Goal: Task Accomplishment & Management: Use online tool/utility

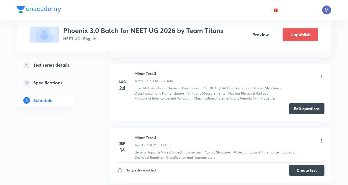
scroll to position [431, 0]
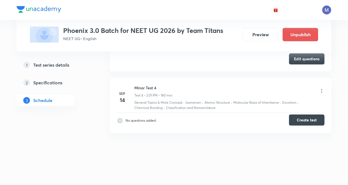
drag, startPoint x: 299, startPoint y: 121, endPoint x: 310, endPoint y: 121, distance: 10.8
click at [298, 121] on button "Create test" at bounding box center [306, 120] width 35 height 11
click at [321, 93] on icon at bounding box center [322, 91] width 6 height 6
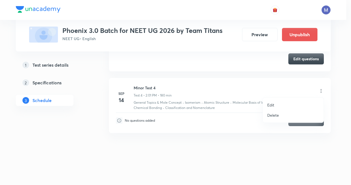
click at [322, 91] on div at bounding box center [175, 92] width 351 height 185
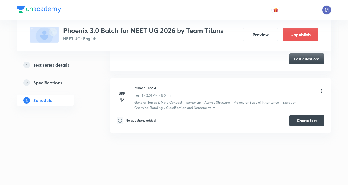
click at [320, 91] on icon at bounding box center [322, 91] width 6 height 6
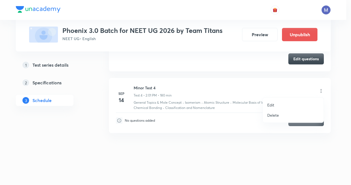
click at [275, 104] on li "Edit" at bounding box center [292, 105] width 61 height 10
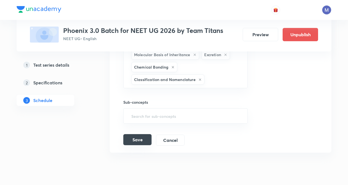
click at [145, 139] on button "Save" at bounding box center [137, 139] width 28 height 11
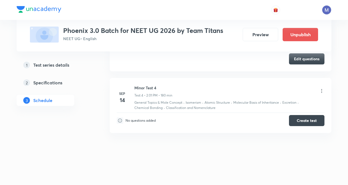
scroll to position [246, 0]
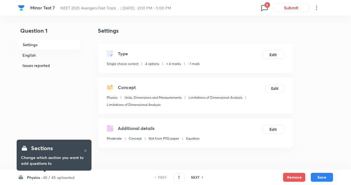
checkbox input "true"
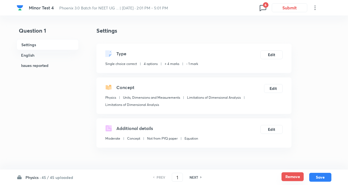
click at [295, 178] on button "Remove" at bounding box center [292, 176] width 22 height 9
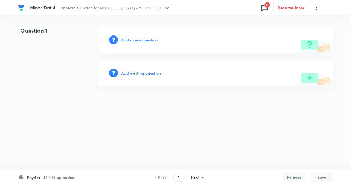
drag, startPoint x: 192, startPoint y: 176, endPoint x: 305, endPoint y: 173, distance: 112.7
click at [194, 177] on h6 "NEXT" at bounding box center [195, 177] width 9 height 5
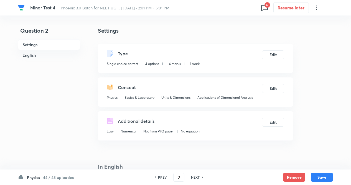
type input "2"
click at [301, 177] on button "Remove" at bounding box center [292, 176] width 22 height 9
checkbox input "true"
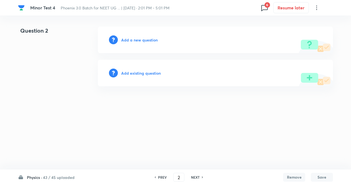
drag, startPoint x: 196, startPoint y: 177, endPoint x: 256, endPoint y: 177, distance: 59.8
click at [196, 177] on h6 "NEXT" at bounding box center [195, 177] width 9 height 5
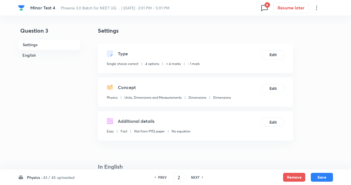
type input "3"
checkbox input "true"
drag, startPoint x: 289, startPoint y: 176, endPoint x: 220, endPoint y: 162, distance: 70.9
click at [289, 176] on button "Remove" at bounding box center [292, 177] width 22 height 9
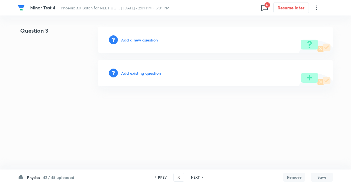
click at [265, 7] on span "6" at bounding box center [267, 5] width 6 height 6
click at [93, 109] on div at bounding box center [175, 92] width 351 height 185
click at [192, 177] on h6 "NEXT" at bounding box center [195, 177] width 9 height 5
type input "4"
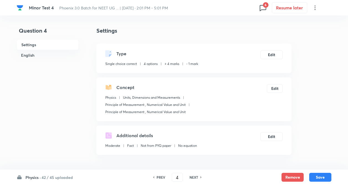
checkbox input "true"
drag, startPoint x: 293, startPoint y: 177, endPoint x: 243, endPoint y: 144, distance: 60.5
click at [292, 176] on button "Remove" at bounding box center [292, 177] width 22 height 9
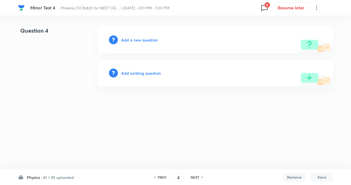
drag, startPoint x: 197, startPoint y: 177, endPoint x: 286, endPoint y: 180, distance: 89.2
click at [197, 177] on h6 "NEXT" at bounding box center [194, 177] width 9 height 5
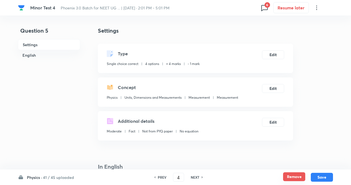
type input "5"
checkbox input "true"
click at [294, 176] on button "Remove" at bounding box center [292, 176] width 22 height 9
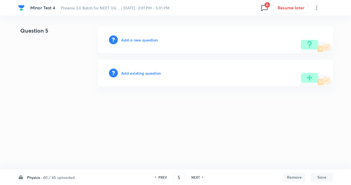
drag, startPoint x: 195, startPoint y: 178, endPoint x: 224, endPoint y: 182, distance: 29.6
click at [195, 178] on h6 "NEXT" at bounding box center [195, 177] width 9 height 5
type input "6"
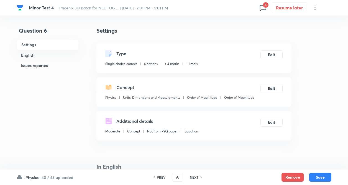
checkbox input "true"
click at [288, 175] on button "Remove" at bounding box center [292, 176] width 22 height 9
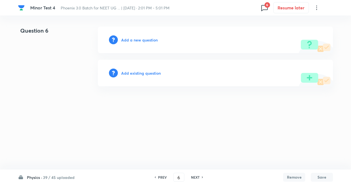
drag, startPoint x: 197, startPoint y: 177, endPoint x: 276, endPoint y: 172, distance: 79.1
click at [197, 177] on h6 "NEXT" at bounding box center [195, 177] width 9 height 5
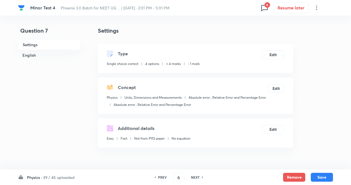
type input "7"
checkbox input "true"
click at [292, 177] on button "Remove" at bounding box center [292, 176] width 22 height 9
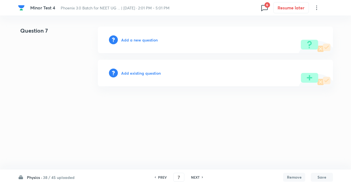
click at [196, 177] on h6 "NEXT" at bounding box center [195, 177] width 9 height 5
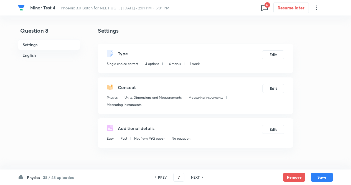
type input "8"
checkbox input "true"
click at [293, 176] on button "Remove" at bounding box center [292, 176] width 22 height 9
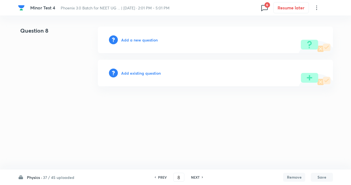
click at [198, 178] on h6 "NEXT" at bounding box center [195, 177] width 9 height 5
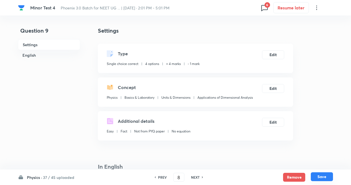
type input "9"
checkbox input "true"
click at [297, 177] on button "Remove" at bounding box center [292, 176] width 22 height 9
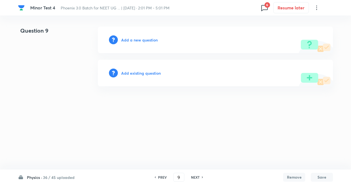
click at [197, 176] on h6 "NEXT" at bounding box center [195, 177] width 9 height 5
type input "10"
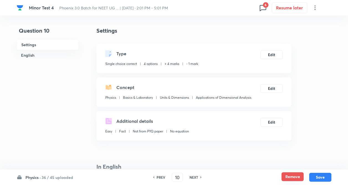
checkbox input "true"
click at [292, 176] on button "Remove" at bounding box center [292, 176] width 22 height 9
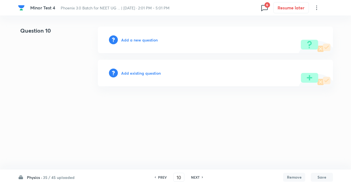
click at [195, 175] on h6 "NEXT" at bounding box center [195, 177] width 9 height 5
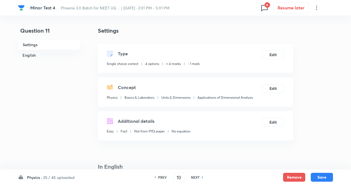
type input "11"
checkbox input "true"
click at [301, 176] on button "Remove" at bounding box center [292, 176] width 22 height 9
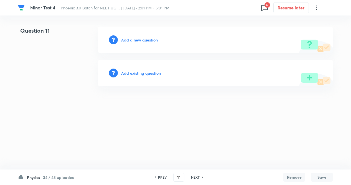
click at [198, 177] on h6 "NEXT" at bounding box center [195, 177] width 9 height 5
type input "12"
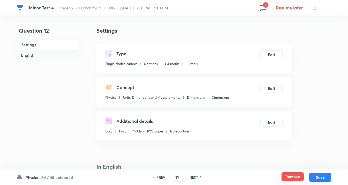
checkbox input "true"
click at [288, 178] on button "Remove" at bounding box center [292, 176] width 22 height 9
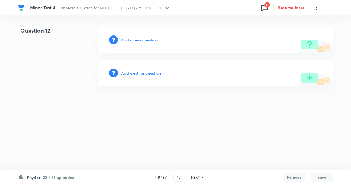
click at [197, 176] on h6 "NEXT" at bounding box center [195, 177] width 9 height 5
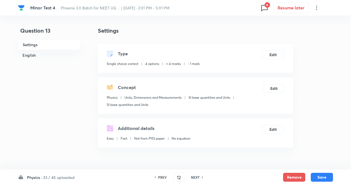
type input "13"
checkbox input "true"
click at [290, 176] on button "Remove" at bounding box center [292, 176] width 22 height 9
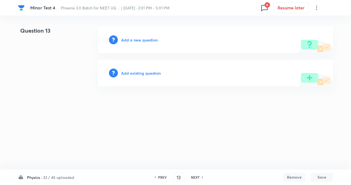
click at [194, 178] on h6 "NEXT" at bounding box center [195, 177] width 9 height 5
type input "14"
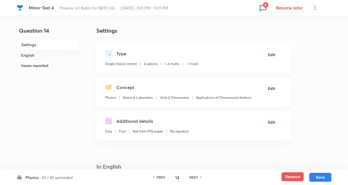
checkbox input "true"
click at [295, 177] on button "Remove" at bounding box center [292, 176] width 22 height 9
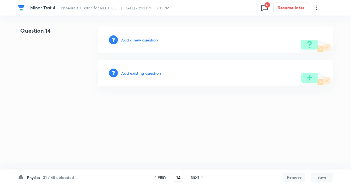
click at [196, 176] on h6 "NEXT" at bounding box center [194, 177] width 9 height 5
type input "15"
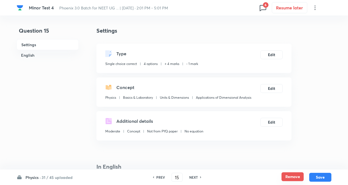
checkbox input "true"
click at [295, 175] on button "Remove" at bounding box center [292, 176] width 22 height 9
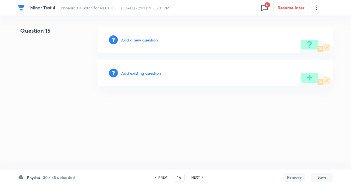
click at [197, 177] on h6 "NEXT" at bounding box center [195, 177] width 9 height 5
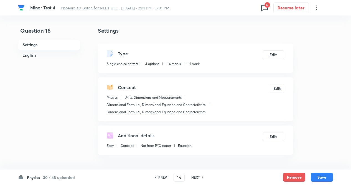
type input "16"
checkbox input "true"
click at [295, 175] on button "Remove" at bounding box center [292, 176] width 22 height 9
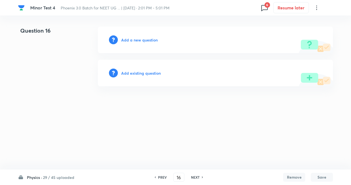
drag, startPoint x: 194, startPoint y: 177, endPoint x: 273, endPoint y: 173, distance: 78.7
click at [195, 176] on h6 "NEXT" at bounding box center [195, 177] width 9 height 5
type input "17"
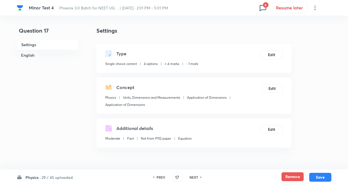
checkbox input "true"
click at [287, 175] on button "Remove" at bounding box center [292, 176] width 22 height 9
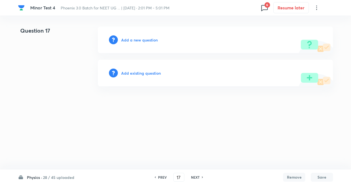
click at [197, 176] on h6 "NEXT" at bounding box center [195, 177] width 9 height 5
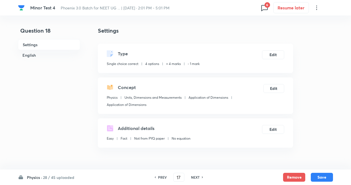
type input "18"
checkbox input "true"
click at [290, 176] on button "Remove" at bounding box center [292, 176] width 22 height 9
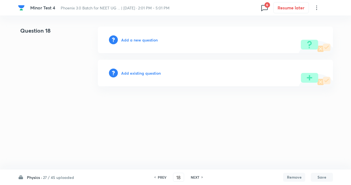
click at [194, 176] on h6 "NEXT" at bounding box center [194, 177] width 9 height 5
type input "19"
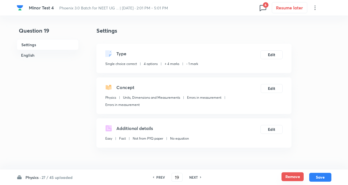
checkbox input "true"
drag, startPoint x: 300, startPoint y: 177, endPoint x: 230, endPoint y: 177, distance: 70.9
click at [299, 177] on button "Remove" at bounding box center [292, 177] width 22 height 9
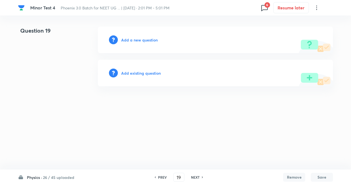
click at [195, 176] on h6 "NEXT" at bounding box center [195, 177] width 9 height 5
type input "20"
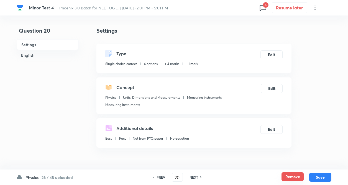
checkbox input "true"
click at [291, 175] on button "Remove" at bounding box center [292, 176] width 22 height 9
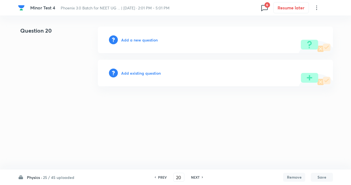
click at [192, 177] on h6 "NEXT" at bounding box center [195, 177] width 9 height 5
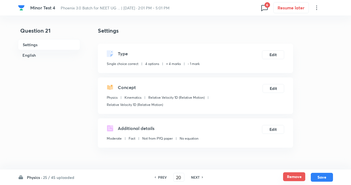
type input "21"
checkbox input "true"
click at [285, 175] on button "Remove" at bounding box center [292, 176] width 22 height 9
click at [197, 177] on h6 "NEXT" at bounding box center [195, 177] width 9 height 5
type input "22"
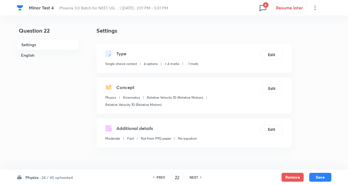
checkbox input "true"
drag, startPoint x: 288, startPoint y: 176, endPoint x: 239, endPoint y: 179, distance: 48.8
click at [288, 176] on button "Remove" at bounding box center [292, 177] width 22 height 9
click at [196, 177] on h6 "NEXT" at bounding box center [193, 177] width 9 height 5
type input "23"
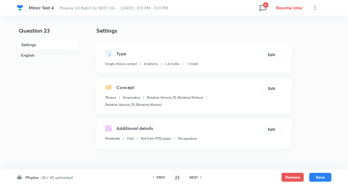
checkbox input "false"
checkbox input "true"
click at [294, 176] on button "Remove" at bounding box center [292, 176] width 22 height 9
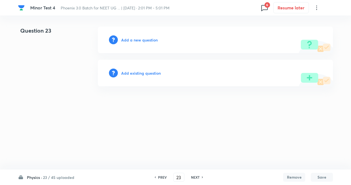
click at [192, 177] on h6 "NEXT" at bounding box center [195, 177] width 9 height 5
type input "24"
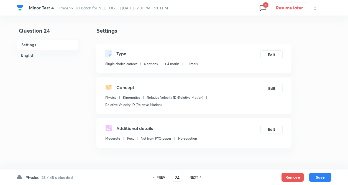
checkbox input "false"
click at [288, 175] on button "Remove" at bounding box center [292, 177] width 22 height 9
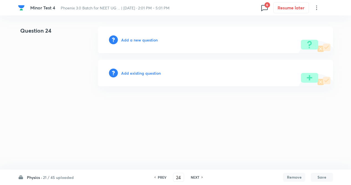
drag, startPoint x: 195, startPoint y: 176, endPoint x: 265, endPoint y: 177, distance: 69.8
click at [197, 176] on h6 "NEXT" at bounding box center [194, 177] width 9 height 5
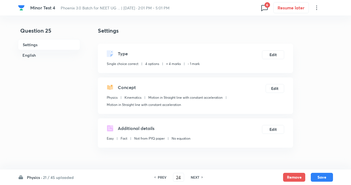
type input "25"
checkbox input "true"
click at [283, 177] on button "Remove" at bounding box center [292, 176] width 22 height 9
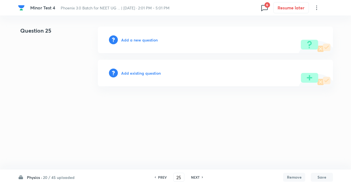
click at [199, 177] on h6 "NEXT" at bounding box center [195, 177] width 9 height 5
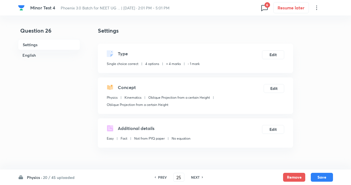
type input "26"
click at [292, 177] on button "Remove" at bounding box center [294, 177] width 22 height 9
checkbox input "true"
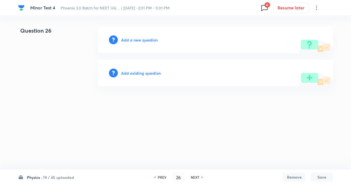
click at [197, 177] on h6 "NEXT" at bounding box center [194, 177] width 9 height 5
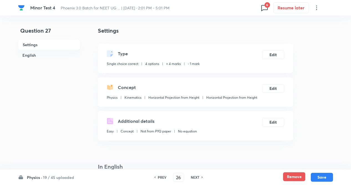
type input "27"
checkbox input "true"
click at [292, 177] on button "Remove" at bounding box center [292, 176] width 22 height 9
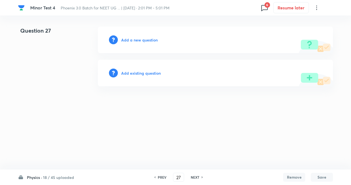
click at [196, 176] on h6 "NEXT" at bounding box center [194, 177] width 9 height 5
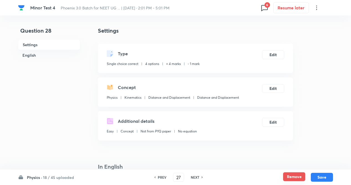
type input "28"
checkbox input "true"
click at [295, 174] on button "Remove" at bounding box center [292, 176] width 22 height 9
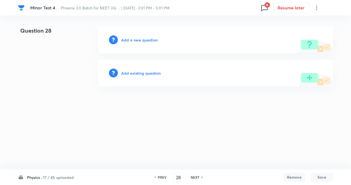
click at [197, 177] on h6 "NEXT" at bounding box center [194, 177] width 9 height 5
type input "29"
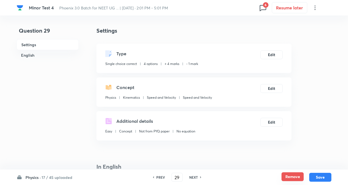
checkbox input "true"
click at [293, 175] on button "Remove" at bounding box center [292, 176] width 22 height 9
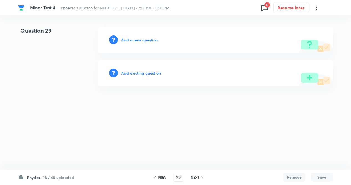
click at [199, 179] on h6 "NEXT" at bounding box center [194, 177] width 9 height 5
type input "30"
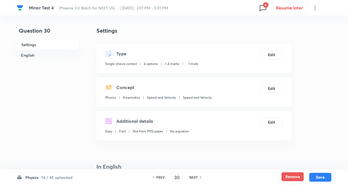
checkbox input "true"
click at [291, 178] on button "Remove" at bounding box center [292, 176] width 22 height 9
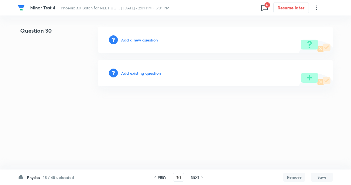
click at [193, 176] on h6 "NEXT" at bounding box center [194, 177] width 9 height 5
type input "31"
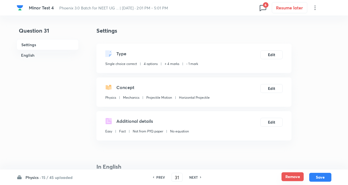
checkbox input "true"
click at [286, 175] on button "Remove" at bounding box center [292, 176] width 22 height 9
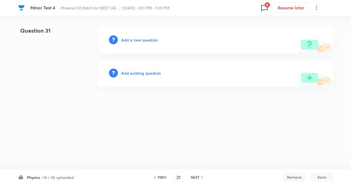
click at [196, 177] on h6 "NEXT" at bounding box center [194, 177] width 9 height 5
type input "32"
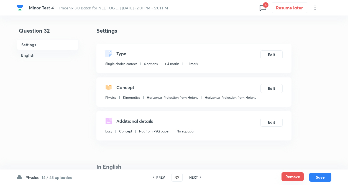
checkbox input "true"
click at [290, 177] on button "Remove" at bounding box center [292, 176] width 22 height 9
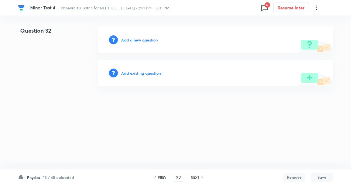
click at [192, 177] on h6 "NEXT" at bounding box center [194, 177] width 9 height 5
type input "33"
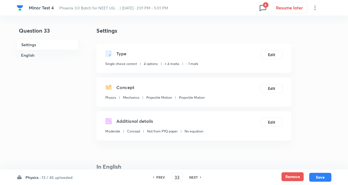
checkbox input "true"
drag, startPoint x: 292, startPoint y: 176, endPoint x: 262, endPoint y: 176, distance: 30.5
click at [292, 176] on button "Remove" at bounding box center [292, 177] width 22 height 9
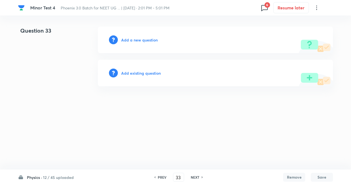
drag, startPoint x: 198, startPoint y: 176, endPoint x: 294, endPoint y: 179, distance: 96.4
click at [200, 176] on div "NEXT" at bounding box center [195, 177] width 15 height 5
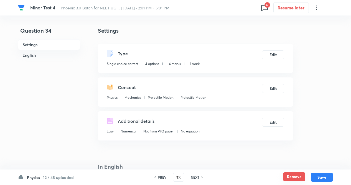
type input "34"
checkbox input "true"
click at [291, 177] on button "Remove" at bounding box center [292, 176] width 22 height 9
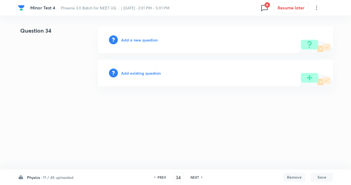
click at [196, 179] on h6 "NEXT" at bounding box center [194, 177] width 9 height 5
type input "35"
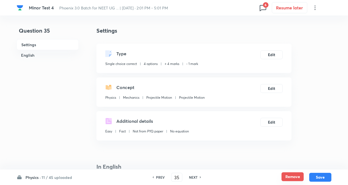
checkbox input "true"
click at [287, 178] on button "Remove" at bounding box center [292, 176] width 22 height 9
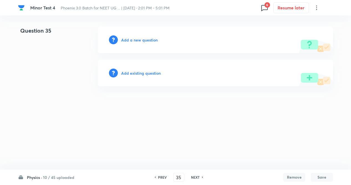
click at [197, 177] on h6 "NEXT" at bounding box center [195, 177] width 9 height 5
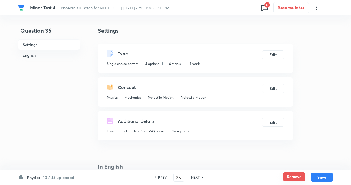
type input "36"
checkbox input "true"
click at [294, 176] on button "Remove" at bounding box center [292, 176] width 22 height 9
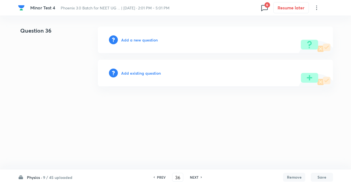
click at [196, 176] on h6 "NEXT" at bounding box center [194, 177] width 9 height 5
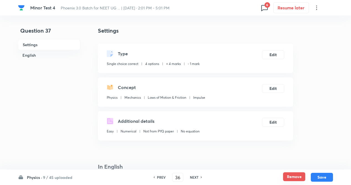
type input "37"
checkbox input "true"
click at [297, 176] on button "Remove" at bounding box center [292, 176] width 22 height 9
click at [196, 177] on h6 "NEXT" at bounding box center [192, 177] width 9 height 5
type input "38"
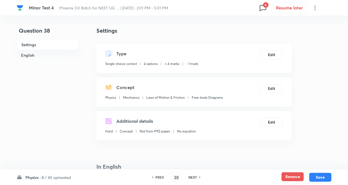
checkbox input "false"
click at [295, 178] on button "Remove" at bounding box center [292, 176] width 22 height 9
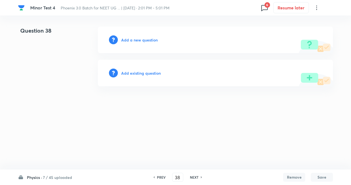
click at [192, 176] on h6 "NEXT" at bounding box center [194, 177] width 9 height 5
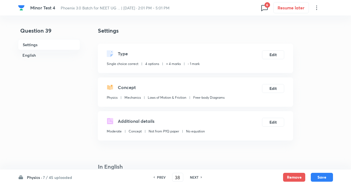
type input "39"
checkbox input "true"
click at [292, 177] on button "Remove" at bounding box center [292, 176] width 22 height 9
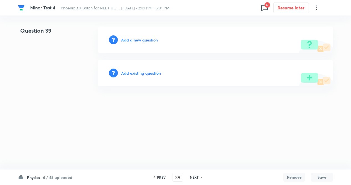
click at [194, 177] on h6 "NEXT" at bounding box center [194, 177] width 9 height 5
type input "40"
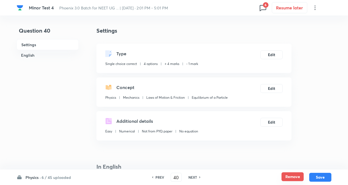
checkbox input "true"
click at [290, 175] on button "Remove" at bounding box center [292, 176] width 22 height 9
click at [197, 177] on div "NEXT" at bounding box center [193, 177] width 15 height 5
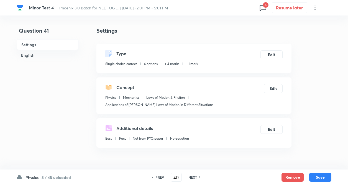
type input "41"
checkbox input "true"
click at [292, 176] on button "Remove" at bounding box center [292, 176] width 22 height 9
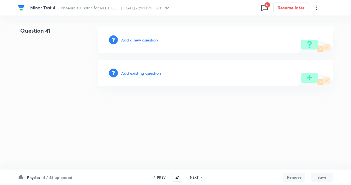
click at [194, 177] on h6 "NEXT" at bounding box center [194, 177] width 9 height 5
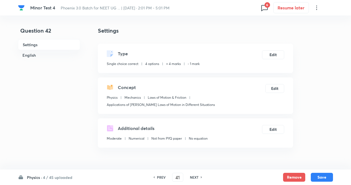
type input "42"
checkbox input "true"
click at [295, 176] on button "Remove" at bounding box center [292, 176] width 22 height 9
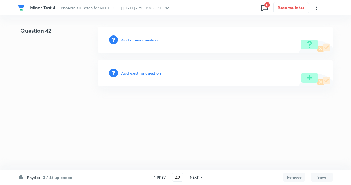
click at [197, 177] on h6 "NEXT" at bounding box center [194, 177] width 9 height 5
type input "43"
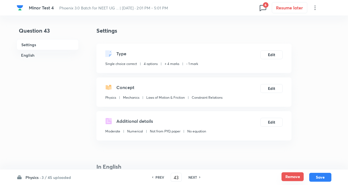
checkbox input "true"
click at [287, 174] on button "Remove" at bounding box center [292, 176] width 22 height 9
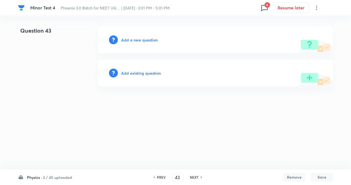
click at [194, 177] on h6 "NEXT" at bounding box center [194, 177] width 9 height 5
type input "44"
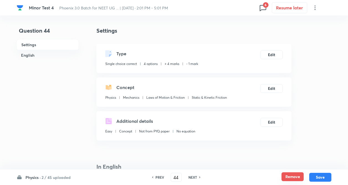
checkbox input "true"
drag, startPoint x: 297, startPoint y: 176, endPoint x: 289, endPoint y: 176, distance: 8.6
click at [297, 176] on button "Remove" at bounding box center [292, 176] width 22 height 9
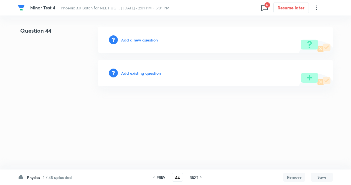
click at [192, 176] on h6 "NEXT" at bounding box center [193, 177] width 9 height 5
type input "45"
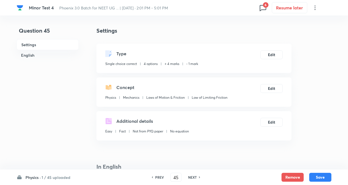
checkbox input "true"
click at [298, 174] on button "Remove" at bounding box center [292, 176] width 22 height 9
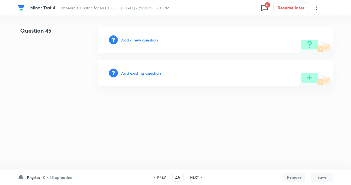
click at [192, 179] on h6 "NEXT" at bounding box center [194, 177] width 9 height 5
type input "46"
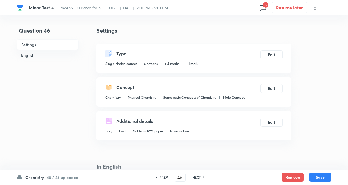
checkbox input "true"
click at [193, 178] on h6 "NEXT" at bounding box center [196, 177] width 9 height 5
type input "47"
checkbox input "false"
checkbox input "true"
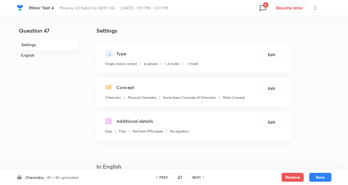
click at [261, 3] on icon at bounding box center [262, 7] width 9 height 9
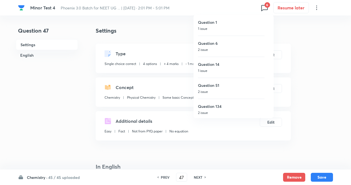
click at [75, 105] on div at bounding box center [175, 92] width 351 height 185
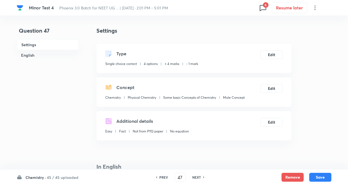
click at [199, 179] on h6 "NEXT" at bounding box center [196, 177] width 9 height 5
type input "48"
checkbox input "false"
checkbox input "true"
click at [199, 177] on h6 "NEXT" at bounding box center [196, 177] width 9 height 5
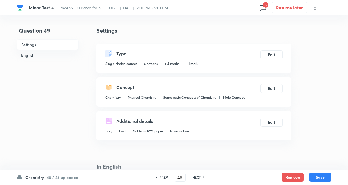
type input "49"
checkbox input "true"
click at [199, 177] on h6 "NEXT" at bounding box center [196, 177] width 9 height 5
type input "50"
checkbox input "false"
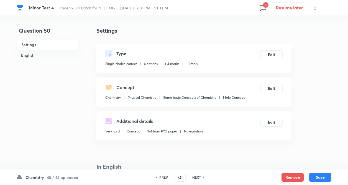
checkbox input "true"
click at [199, 177] on h6 "NEXT" at bounding box center [196, 177] width 9 height 5
type input "51"
checkbox input "false"
checkbox input "true"
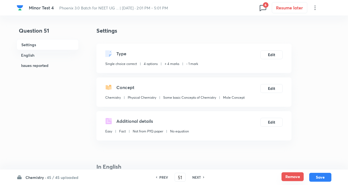
click at [289, 177] on button "Remove" at bounding box center [292, 176] width 22 height 9
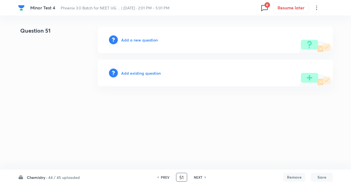
click at [185, 177] on input "51" at bounding box center [181, 178] width 11 height 10
type input "5"
click at [182, 177] on input "number" at bounding box center [181, 178] width 11 height 10
type input "90"
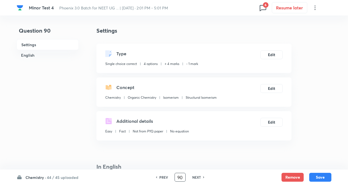
checkbox input "true"
click at [199, 176] on h6 "NEXT" at bounding box center [196, 177] width 9 height 5
type input "91"
checkbox input "false"
checkbox input "true"
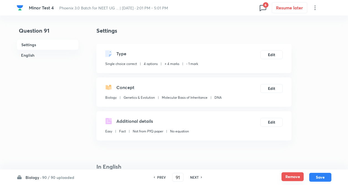
click at [293, 177] on button "Remove" at bounding box center [292, 176] width 22 height 9
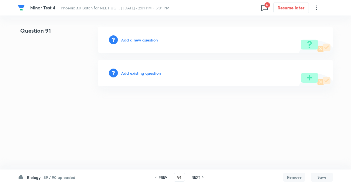
click at [196, 179] on h6 "NEXT" at bounding box center [195, 177] width 9 height 5
type input "92"
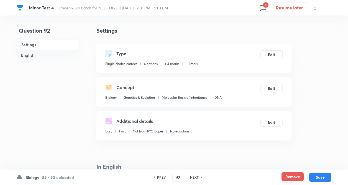
checkbox input "true"
click at [287, 178] on button "Remove" at bounding box center [292, 176] width 22 height 9
click at [196, 176] on h6 "NEXT" at bounding box center [194, 177] width 9 height 5
click at [288, 176] on button "Remove" at bounding box center [292, 177] width 22 height 9
click at [195, 176] on h6 "NEXT" at bounding box center [194, 177] width 9 height 5
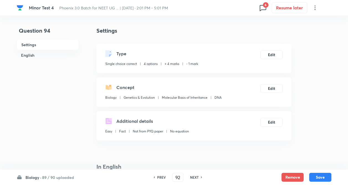
type input "94"
checkbox input "false"
click at [291, 176] on button "Remove" at bounding box center [292, 176] width 22 height 9
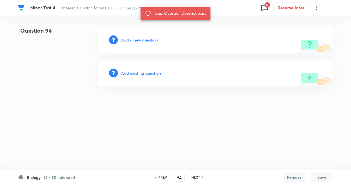
click at [193, 178] on h6 "NEXT" at bounding box center [195, 177] width 9 height 5
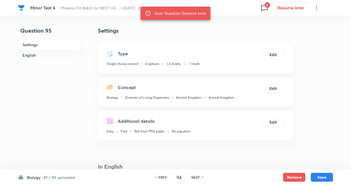
type input "95"
checkbox input "true"
click at [284, 178] on button "Remove" at bounding box center [292, 176] width 22 height 9
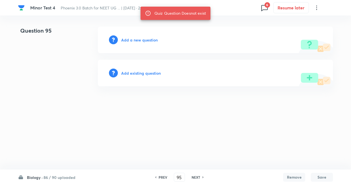
click at [198, 176] on h6 "NEXT" at bounding box center [195, 177] width 9 height 5
type input "96"
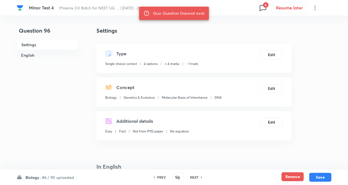
checkbox input "true"
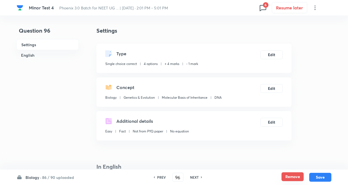
click at [297, 176] on button "Remove" at bounding box center [292, 176] width 22 height 9
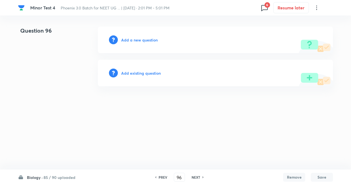
click at [198, 177] on h6 "NEXT" at bounding box center [195, 177] width 9 height 5
type input "97"
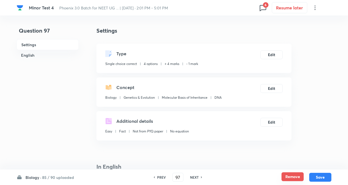
checkbox input "true"
click at [297, 178] on button "Remove" at bounding box center [292, 176] width 22 height 9
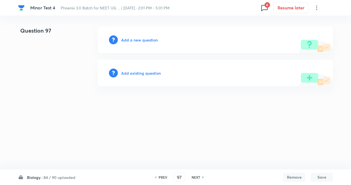
drag, startPoint x: 198, startPoint y: 178, endPoint x: 279, endPoint y: 178, distance: 80.8
click at [198, 178] on h6 "NEXT" at bounding box center [195, 177] width 9 height 5
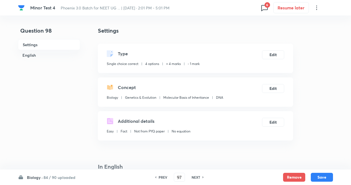
type input "98"
checkbox input "true"
click at [294, 177] on button "Remove" at bounding box center [292, 176] width 22 height 9
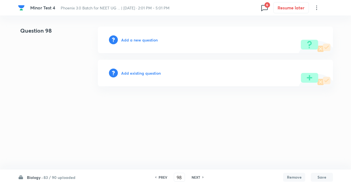
drag, startPoint x: 195, startPoint y: 176, endPoint x: 271, endPoint y: 170, distance: 75.3
click at [196, 176] on h6 "NEXT" at bounding box center [195, 177] width 9 height 5
type input "99"
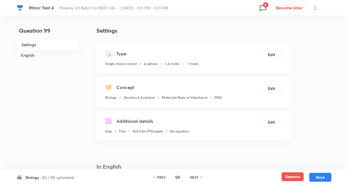
checkbox input "true"
click at [290, 177] on button "Remove" at bounding box center [292, 176] width 22 height 9
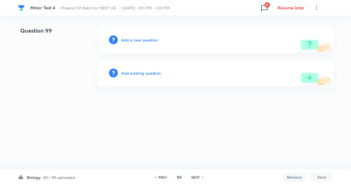
click at [199, 178] on h6 "NEXT" at bounding box center [195, 177] width 9 height 5
type input "100"
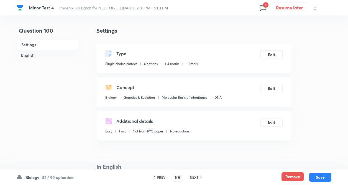
checkbox input "true"
click at [291, 176] on button "Remove" at bounding box center [292, 176] width 22 height 9
click at [194, 175] on h6 "NEXT" at bounding box center [194, 177] width 9 height 5
type input "101"
checkbox input "false"
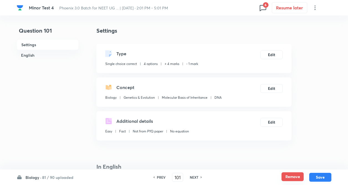
checkbox input "false"
click at [288, 176] on button "Remove" at bounding box center [292, 176] width 22 height 9
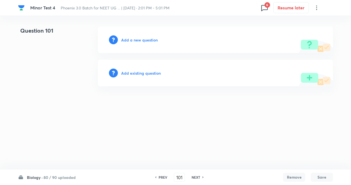
click at [195, 176] on h6 "NEXT" at bounding box center [195, 177] width 9 height 5
type input "102"
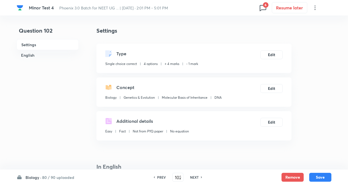
checkbox input "true"
click at [287, 175] on button "Remove" at bounding box center [292, 176] width 22 height 9
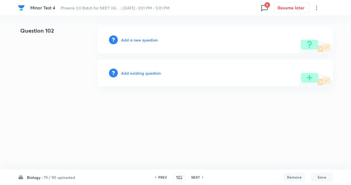
drag, startPoint x: 196, startPoint y: 178, endPoint x: 249, endPoint y: 170, distance: 53.8
click at [196, 178] on h6 "NEXT" at bounding box center [195, 177] width 9 height 5
type input "103"
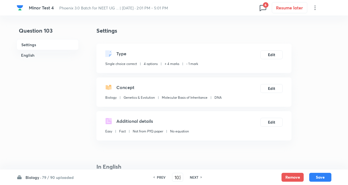
checkbox input "true"
click at [288, 175] on button "Remove" at bounding box center [292, 176] width 22 height 9
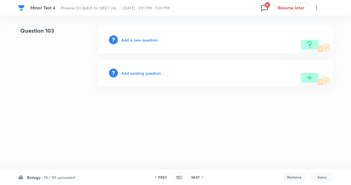
click at [195, 178] on h6 "NEXT" at bounding box center [195, 177] width 9 height 5
type input "104"
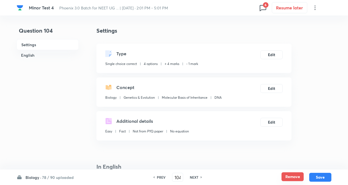
checkbox input "true"
click at [290, 180] on button "Remove" at bounding box center [292, 176] width 22 height 9
click at [198, 177] on h6 "NEXT" at bounding box center [194, 177] width 9 height 5
type input "105"
checkbox input "false"
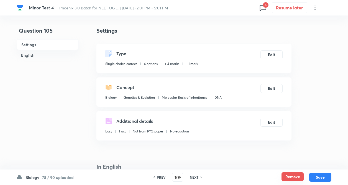
checkbox input "false"
click at [284, 175] on button "Remove" at bounding box center [292, 176] width 22 height 9
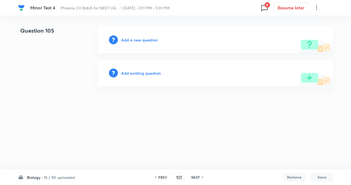
click at [200, 176] on div "NEXT" at bounding box center [196, 177] width 15 height 5
type input "106"
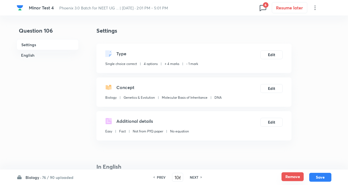
checkbox input "true"
click at [294, 176] on button "Remove" at bounding box center [292, 176] width 22 height 9
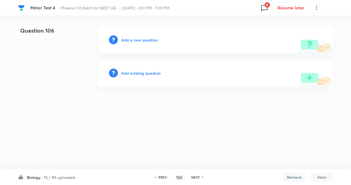
click at [199, 177] on h6 "NEXT" at bounding box center [195, 177] width 9 height 5
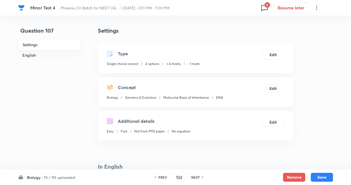
type input "107"
checkbox input "true"
click at [284, 174] on button "Remove" at bounding box center [292, 176] width 22 height 9
click at [194, 177] on h6 "NEXT" at bounding box center [194, 177] width 9 height 5
type input "108"
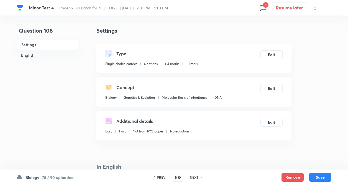
checkbox input "false"
click at [284, 177] on button "Remove" at bounding box center [292, 176] width 22 height 9
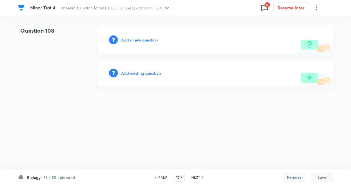
click at [196, 176] on h6 "NEXT" at bounding box center [195, 177] width 9 height 5
type input "109"
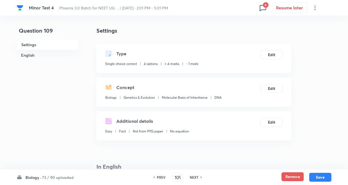
checkbox input "true"
click at [285, 177] on button "Remove" at bounding box center [292, 177] width 22 height 9
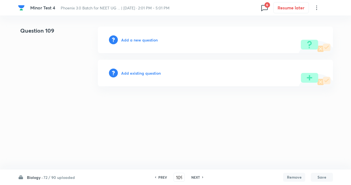
click at [194, 176] on h6 "NEXT" at bounding box center [195, 177] width 9 height 5
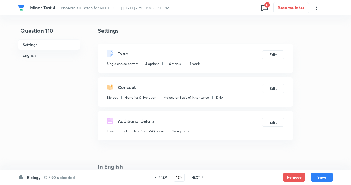
type input "110"
checkbox input "true"
click at [285, 177] on button "Remove" at bounding box center [292, 176] width 22 height 9
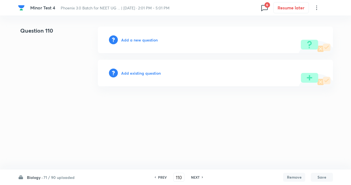
click at [194, 176] on h6 "NEXT" at bounding box center [195, 177] width 9 height 5
type input "111"
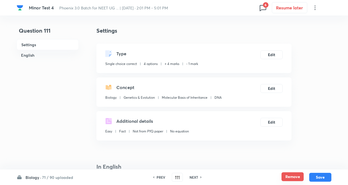
checkbox input "true"
click at [285, 176] on button "Remove" at bounding box center [292, 176] width 22 height 9
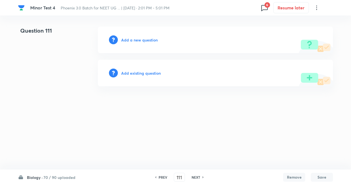
click at [195, 179] on h6 "NEXT" at bounding box center [195, 177] width 9 height 5
type input "112"
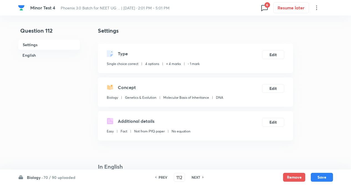
checkbox input "true"
click at [292, 175] on button "Remove" at bounding box center [292, 176] width 22 height 9
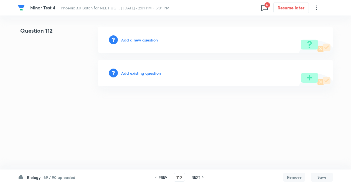
click at [197, 177] on h6 "NEXT" at bounding box center [195, 177] width 9 height 5
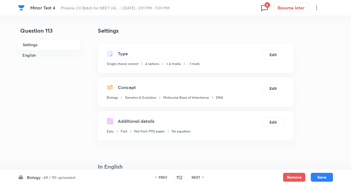
type input "113"
checkbox input "true"
click at [291, 178] on button "Remove" at bounding box center [292, 176] width 22 height 9
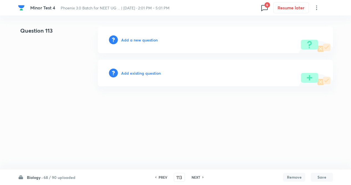
click at [194, 176] on h6 "NEXT" at bounding box center [195, 177] width 9 height 5
type input "114"
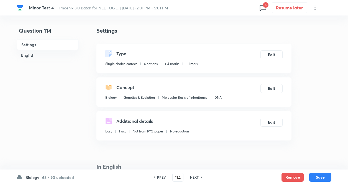
checkbox input "true"
click at [281, 174] on button "Remove" at bounding box center [292, 176] width 22 height 9
click at [289, 173] on button "Remove" at bounding box center [292, 176] width 22 height 9
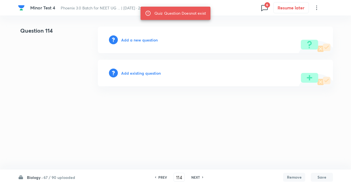
click at [195, 174] on div "PREV 114 ​ NEXT" at bounding box center [178, 177] width 71 height 9
click at [195, 178] on h6 "NEXT" at bounding box center [195, 177] width 9 height 5
type input "115"
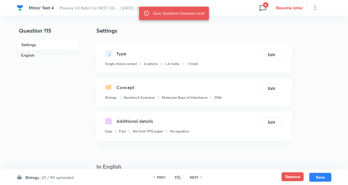
checkbox input "true"
click at [294, 175] on button "Remove" at bounding box center [292, 176] width 22 height 9
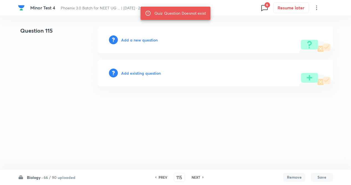
click at [197, 177] on h6 "NEXT" at bounding box center [195, 177] width 9 height 5
type input "116"
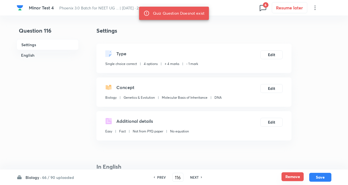
checkbox input "true"
click at [288, 176] on button "Remove" at bounding box center [292, 176] width 22 height 9
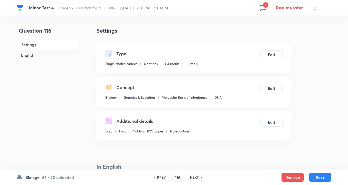
click at [196, 176] on h6 "NEXT" at bounding box center [194, 177] width 9 height 5
type input "117"
checkbox input "false"
click at [295, 175] on button "Remove" at bounding box center [292, 176] width 22 height 9
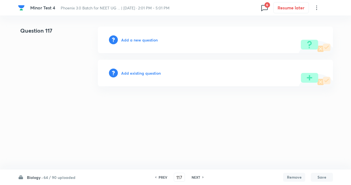
click at [196, 177] on h6 "NEXT" at bounding box center [195, 177] width 9 height 5
type input "118"
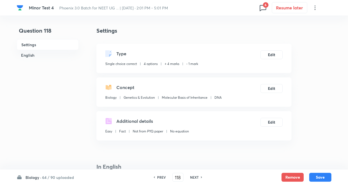
checkbox input "true"
click at [286, 174] on button "Remove" at bounding box center [292, 176] width 22 height 9
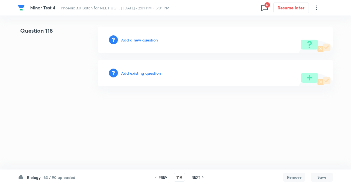
click at [197, 176] on h6 "NEXT" at bounding box center [195, 177] width 9 height 5
type input "119"
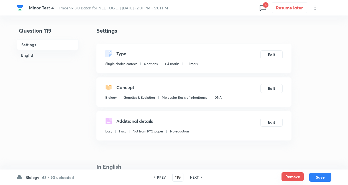
checkbox input "true"
click at [297, 176] on button "Remove" at bounding box center [292, 176] width 22 height 9
click at [194, 175] on h6 "NEXT" at bounding box center [194, 177] width 9 height 5
type input "120"
checkbox input "false"
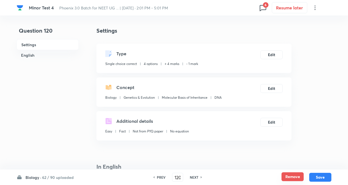
click at [291, 175] on button "Remove" at bounding box center [292, 176] width 22 height 9
checkbox input "false"
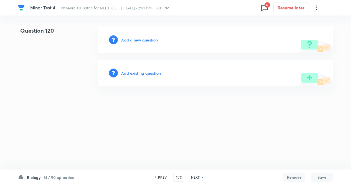
click at [198, 177] on h6 "NEXT" at bounding box center [195, 177] width 9 height 5
type input "121"
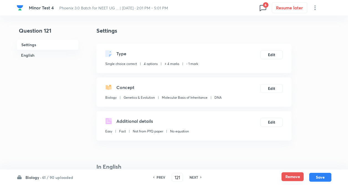
checkbox input "true"
click at [288, 174] on button "Remove" at bounding box center [292, 176] width 22 height 9
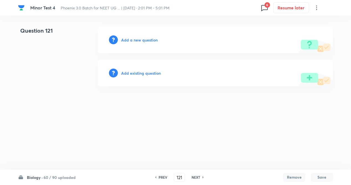
click at [197, 177] on h6 "NEXT" at bounding box center [195, 177] width 9 height 5
type input "122"
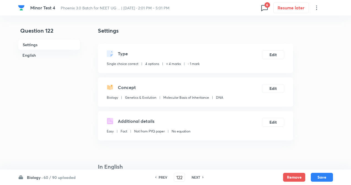
click at [288, 176] on button "Remove" at bounding box center [294, 177] width 22 height 9
checkbox input "true"
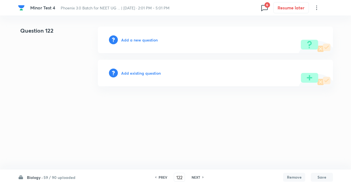
click at [196, 179] on h6 "NEXT" at bounding box center [195, 177] width 9 height 5
type input "123"
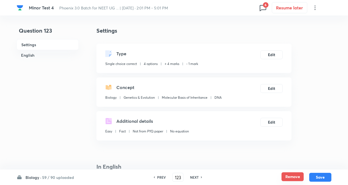
checkbox input "true"
click at [285, 177] on button "Remove" at bounding box center [292, 176] width 22 height 9
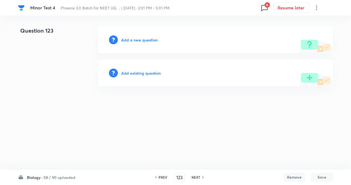
click at [194, 175] on h6 "NEXT" at bounding box center [195, 177] width 9 height 5
type input "124"
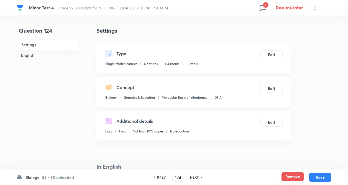
checkbox input "true"
click at [295, 176] on button "Remove" at bounding box center [292, 176] width 22 height 9
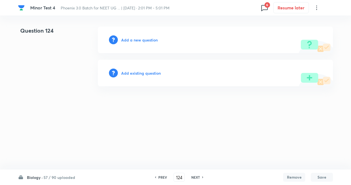
click at [198, 177] on h6 "NEXT" at bounding box center [195, 177] width 9 height 5
type input "125"
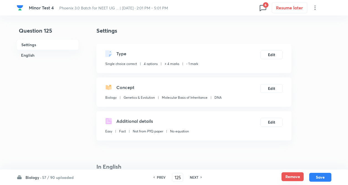
checkbox input "true"
click at [294, 178] on button "Remove" at bounding box center [292, 176] width 22 height 9
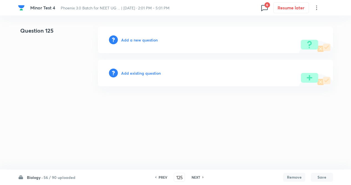
click at [195, 179] on h6 "NEXT" at bounding box center [195, 177] width 9 height 5
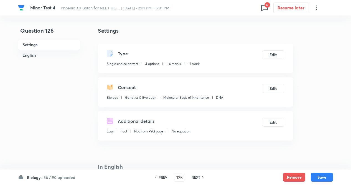
type input "126"
checkbox input "true"
click at [292, 179] on button "Remove" at bounding box center [292, 176] width 22 height 9
drag, startPoint x: 195, startPoint y: 177, endPoint x: 257, endPoint y: 176, distance: 61.5
click at [196, 177] on h6 "NEXT" at bounding box center [194, 177] width 9 height 5
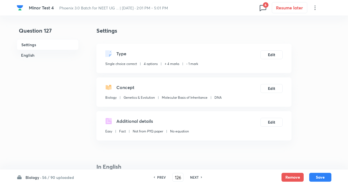
type input "127"
click at [288, 177] on button "Remove" at bounding box center [292, 176] width 22 height 9
checkbox input "false"
click at [192, 177] on h6 "NEXT" at bounding box center [194, 177] width 9 height 5
type input "128"
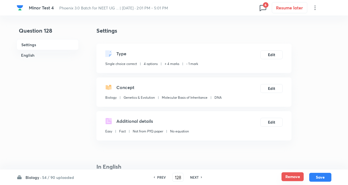
checkbox input "true"
click at [292, 176] on button "Remove" at bounding box center [292, 176] width 22 height 9
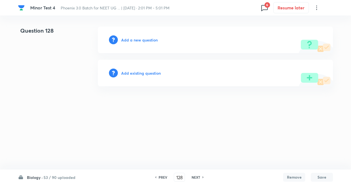
click at [193, 176] on h6 "NEXT" at bounding box center [195, 177] width 9 height 5
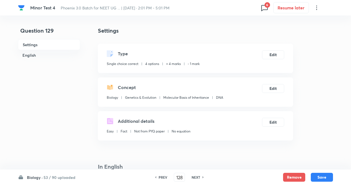
type input "129"
checkbox input "true"
click at [298, 176] on button "Remove" at bounding box center [292, 176] width 22 height 9
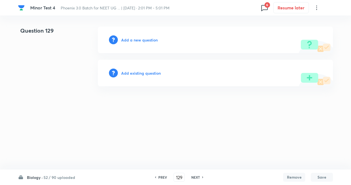
click at [197, 176] on h6 "NEXT" at bounding box center [195, 177] width 9 height 5
type input "130"
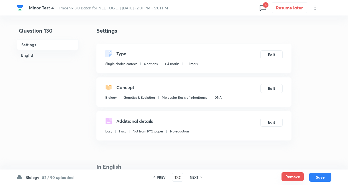
checkbox input "true"
click at [290, 177] on button "Remove" at bounding box center [292, 176] width 22 height 9
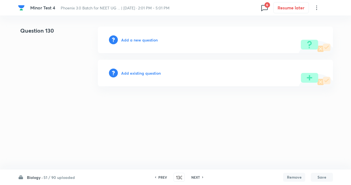
click at [196, 178] on h6 "NEXT" at bounding box center [195, 177] width 9 height 5
type input "131"
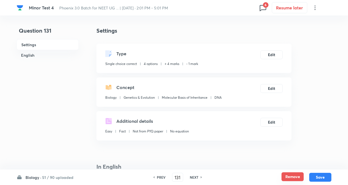
checkbox input "true"
click at [287, 177] on button "Remove" at bounding box center [292, 176] width 22 height 9
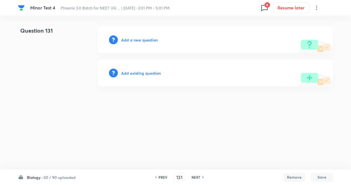
click at [195, 178] on h6 "NEXT" at bounding box center [195, 177] width 9 height 5
type input "132"
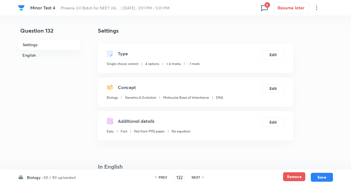
checkbox input "true"
click at [299, 178] on button "Remove" at bounding box center [292, 176] width 22 height 9
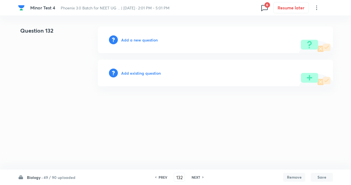
drag, startPoint x: 196, startPoint y: 177, endPoint x: 283, endPoint y: 171, distance: 87.2
click at [196, 176] on h6 "NEXT" at bounding box center [195, 177] width 9 height 5
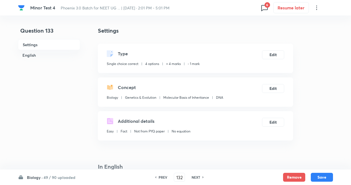
type input "133"
click at [295, 176] on button "Remove" at bounding box center [292, 176] width 22 height 9
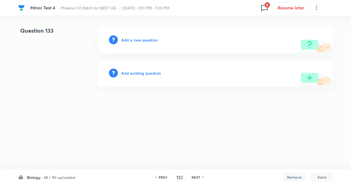
click at [194, 176] on h6 "NEXT" at bounding box center [195, 177] width 9 height 5
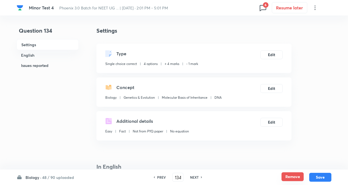
click at [299, 176] on button "Remove" at bounding box center [292, 176] width 22 height 9
click at [199, 177] on div "NEXT" at bounding box center [195, 177] width 15 height 5
click at [289, 177] on button "Remove" at bounding box center [292, 176] width 22 height 9
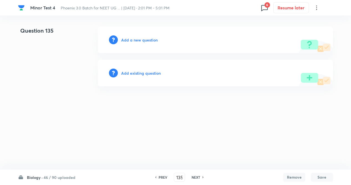
click at [197, 177] on h6 "NEXT" at bounding box center [195, 177] width 9 height 5
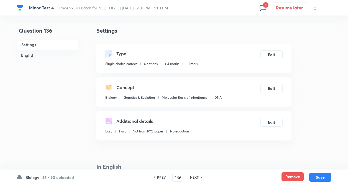
click at [290, 176] on button "Remove" at bounding box center [292, 176] width 22 height 9
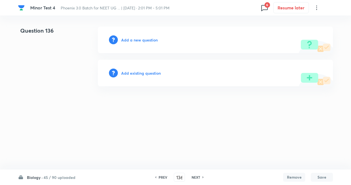
click at [194, 178] on h6 "NEXT" at bounding box center [195, 177] width 9 height 5
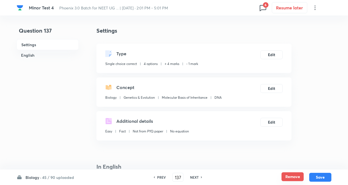
click at [287, 175] on button "Remove" at bounding box center [292, 176] width 22 height 9
click at [198, 175] on h6 "NEXT" at bounding box center [194, 177] width 9 height 5
click at [295, 176] on button "Remove" at bounding box center [292, 176] width 22 height 9
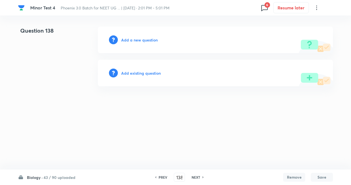
click at [195, 176] on h6 "NEXT" at bounding box center [195, 177] width 9 height 5
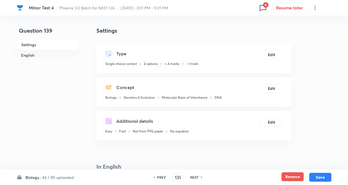
click at [297, 177] on button "Remove" at bounding box center [292, 176] width 22 height 9
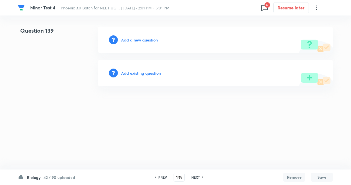
click at [200, 178] on div "NEXT" at bounding box center [196, 177] width 15 height 5
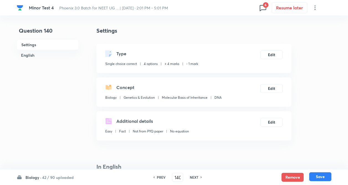
click at [310, 174] on button "Save" at bounding box center [320, 176] width 22 height 9
click at [157, 177] on h6 "PREV" at bounding box center [161, 177] width 9 height 5
click at [288, 176] on button "Remove" at bounding box center [292, 176] width 22 height 9
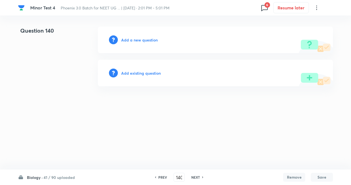
click at [196, 176] on h6 "NEXT" at bounding box center [195, 177] width 9 height 5
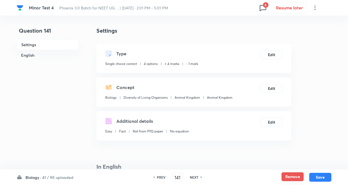
click at [289, 176] on button "Remove" at bounding box center [292, 176] width 22 height 9
click at [194, 178] on h6 "NEXT" at bounding box center [194, 177] width 9 height 5
click at [291, 178] on button "Remove" at bounding box center [292, 176] width 22 height 9
click at [195, 176] on h6 "NEXT" at bounding box center [194, 177] width 9 height 5
click at [297, 177] on button "Remove" at bounding box center [292, 177] width 22 height 9
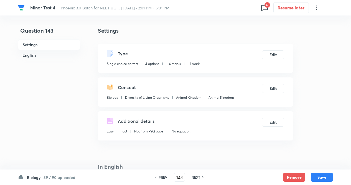
click at [192, 176] on h6 "NEXT" at bounding box center [195, 177] width 9 height 5
click at [289, 175] on button "Remove" at bounding box center [292, 176] width 22 height 9
click at [197, 177] on h6 "NEXT" at bounding box center [194, 177] width 9 height 5
click at [289, 177] on button "Remove" at bounding box center [292, 176] width 22 height 9
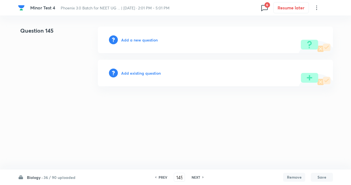
click at [193, 176] on h6 "NEXT" at bounding box center [195, 177] width 9 height 5
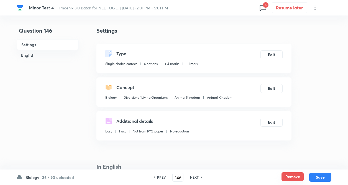
click at [288, 179] on button "Remove" at bounding box center [292, 176] width 22 height 9
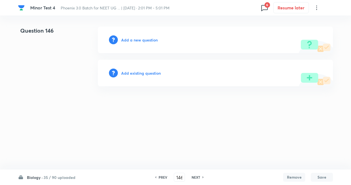
click at [197, 177] on h6 "NEXT" at bounding box center [195, 177] width 9 height 5
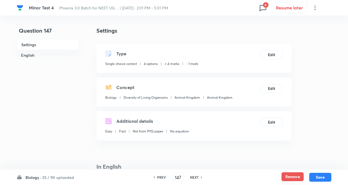
click at [294, 176] on button "Remove" at bounding box center [292, 176] width 22 height 9
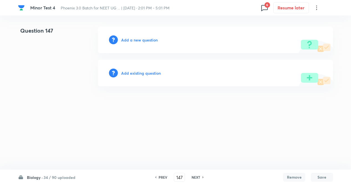
click at [197, 177] on h6 "NEXT" at bounding box center [195, 177] width 9 height 5
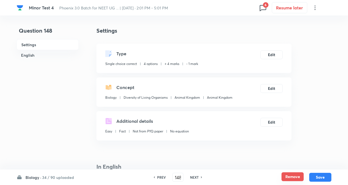
click at [294, 176] on button "Remove" at bounding box center [292, 176] width 22 height 9
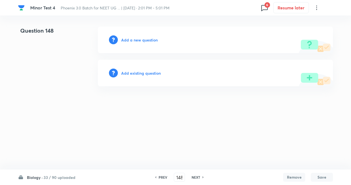
click at [197, 177] on h6 "NEXT" at bounding box center [195, 177] width 9 height 5
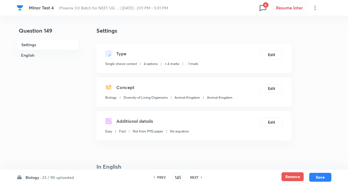
click at [295, 178] on button "Remove" at bounding box center [292, 176] width 22 height 9
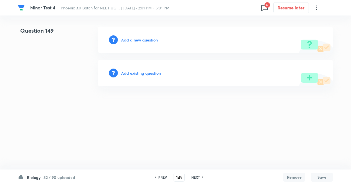
click at [197, 176] on h6 "NEXT" at bounding box center [195, 177] width 9 height 5
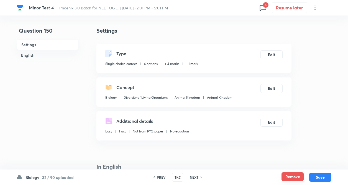
click at [296, 177] on button "Remove" at bounding box center [292, 176] width 22 height 9
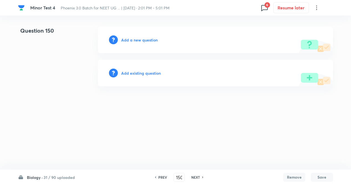
click at [195, 178] on h6 "NEXT" at bounding box center [195, 177] width 9 height 5
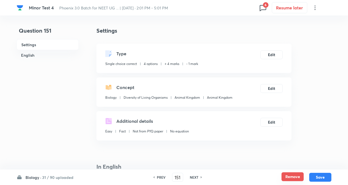
click at [292, 177] on button "Remove" at bounding box center [292, 176] width 22 height 9
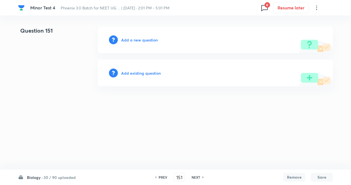
click at [198, 176] on h6 "NEXT" at bounding box center [195, 177] width 9 height 5
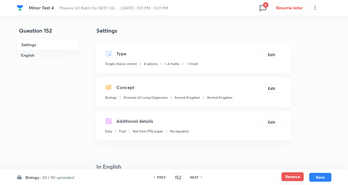
click at [287, 177] on button "Remove" at bounding box center [292, 176] width 22 height 9
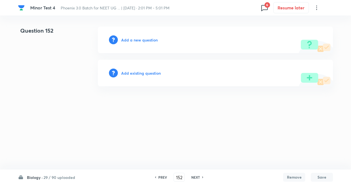
click at [196, 176] on h6 "NEXT" at bounding box center [195, 177] width 9 height 5
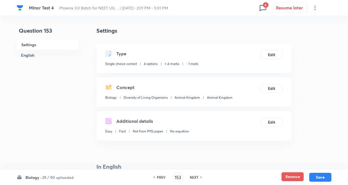
click at [293, 177] on button "Remove" at bounding box center [292, 176] width 22 height 9
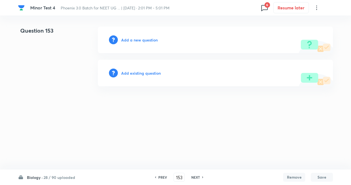
click at [200, 177] on div "NEXT" at bounding box center [196, 177] width 15 height 5
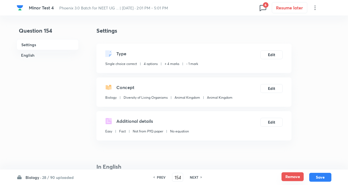
click at [297, 178] on button "Remove" at bounding box center [292, 176] width 22 height 9
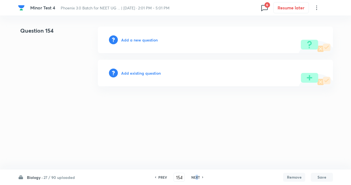
click at [196, 178] on h6 "NEXT" at bounding box center [195, 177] width 9 height 5
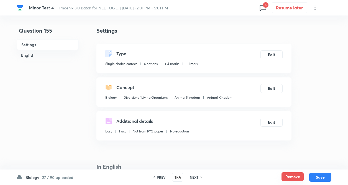
click at [288, 176] on button "Remove" at bounding box center [292, 176] width 22 height 9
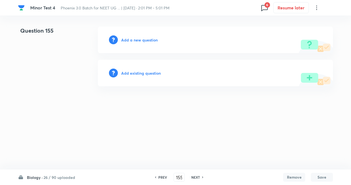
click at [194, 179] on h6 "NEXT" at bounding box center [195, 177] width 9 height 5
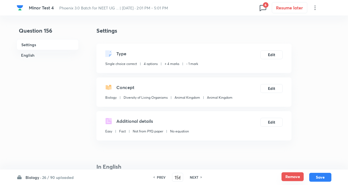
click at [298, 177] on button "Remove" at bounding box center [292, 176] width 22 height 9
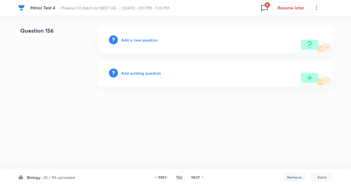
click at [197, 176] on h6 "NEXT" at bounding box center [195, 177] width 9 height 5
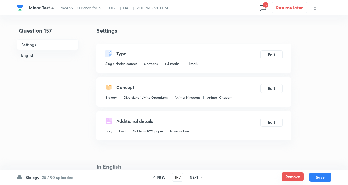
click at [289, 177] on button "Remove" at bounding box center [292, 176] width 22 height 9
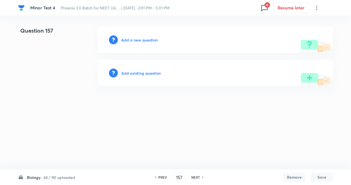
click at [193, 177] on h6 "NEXT" at bounding box center [195, 177] width 9 height 5
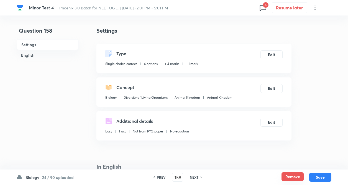
drag, startPoint x: 287, startPoint y: 176, endPoint x: 281, endPoint y: 177, distance: 6.4
click at [287, 176] on button "Remove" at bounding box center [292, 177] width 22 height 9
click at [197, 177] on h6 "NEXT" at bounding box center [194, 177] width 9 height 5
click at [285, 176] on button "Remove" at bounding box center [292, 176] width 22 height 9
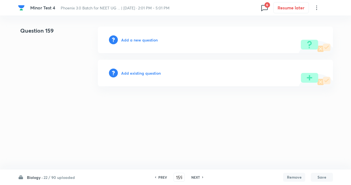
click at [194, 179] on h6 "NEXT" at bounding box center [195, 177] width 9 height 5
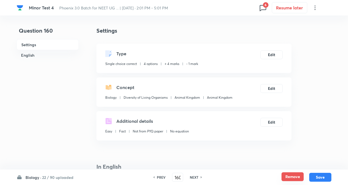
click at [293, 175] on button "Remove" at bounding box center [292, 176] width 22 height 9
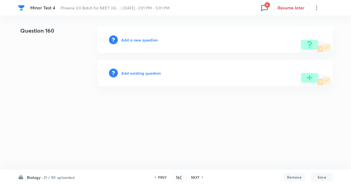
click at [193, 176] on h6 "NEXT" at bounding box center [195, 177] width 9 height 5
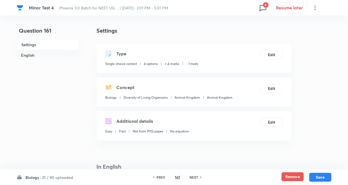
click at [292, 177] on button "Remove" at bounding box center [292, 176] width 22 height 9
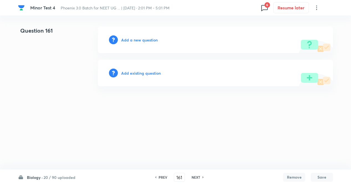
click at [195, 177] on h6 "NEXT" at bounding box center [195, 177] width 9 height 5
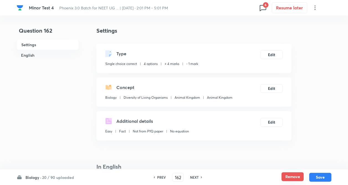
click at [296, 177] on button "Remove" at bounding box center [292, 176] width 22 height 9
click at [199, 177] on div "NEXT" at bounding box center [195, 177] width 15 height 5
click at [290, 176] on button "Remove" at bounding box center [292, 176] width 22 height 9
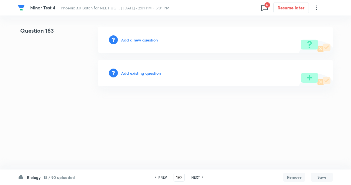
click at [199, 176] on div "NEXT" at bounding box center [196, 177] width 15 height 5
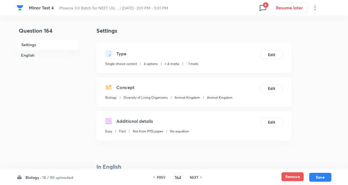
click at [285, 176] on button "Remove" at bounding box center [292, 176] width 22 height 9
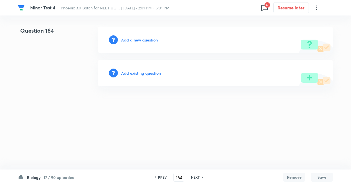
click at [193, 178] on h6 "NEXT" at bounding box center [195, 177] width 9 height 5
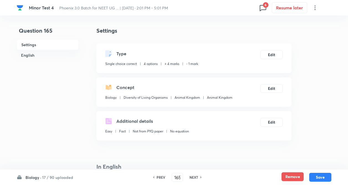
click at [291, 177] on button "Remove" at bounding box center [292, 176] width 22 height 9
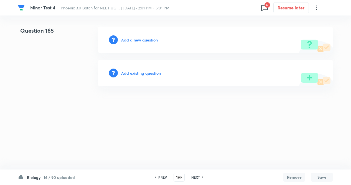
click at [195, 177] on h6 "NEXT" at bounding box center [195, 177] width 9 height 5
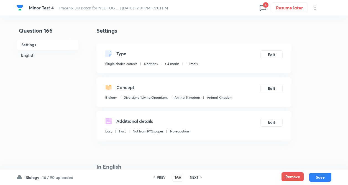
click at [288, 176] on button "Remove" at bounding box center [292, 176] width 22 height 9
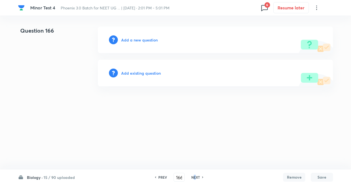
drag, startPoint x: 193, startPoint y: 179, endPoint x: 251, endPoint y: 178, distance: 58.2
click at [195, 179] on h6 "NEXT" at bounding box center [195, 177] width 9 height 5
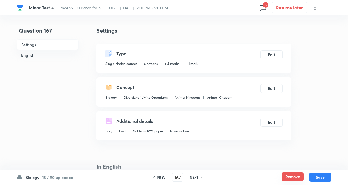
click at [295, 178] on button "Remove" at bounding box center [292, 176] width 22 height 9
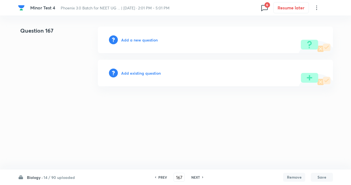
drag, startPoint x: 196, startPoint y: 176, endPoint x: 255, endPoint y: 178, distance: 58.5
click at [196, 176] on h6 "NEXT" at bounding box center [195, 177] width 9 height 5
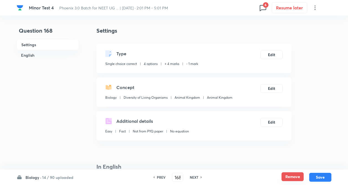
click at [287, 174] on button "Remove" at bounding box center [292, 176] width 22 height 9
drag, startPoint x: 197, startPoint y: 177, endPoint x: 315, endPoint y: 177, distance: 118.5
click at [197, 177] on h6 "NEXT" at bounding box center [194, 177] width 9 height 5
click at [293, 179] on button "Remove" at bounding box center [292, 176] width 22 height 9
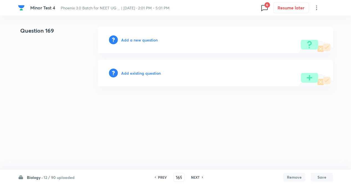
drag, startPoint x: 197, startPoint y: 175, endPoint x: 271, endPoint y: 171, distance: 73.8
click at [197, 175] on h6 "NEXT" at bounding box center [195, 177] width 9 height 5
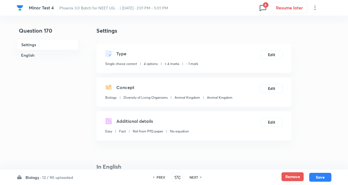
click at [293, 175] on button "Remove" at bounding box center [292, 176] width 22 height 9
click at [198, 176] on div "NEXT" at bounding box center [194, 177] width 15 height 5
click at [291, 176] on button "Remove" at bounding box center [292, 176] width 22 height 9
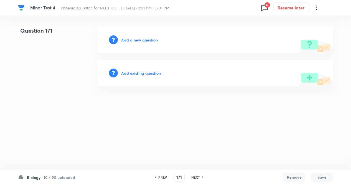
click at [200, 177] on div "NEXT" at bounding box center [196, 177] width 15 height 5
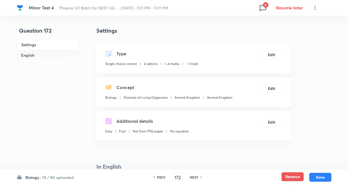
click at [301, 176] on button "Remove" at bounding box center [292, 176] width 22 height 9
click at [198, 176] on h6 "NEXT" at bounding box center [195, 177] width 9 height 5
click at [291, 176] on button "Remove" at bounding box center [292, 176] width 22 height 9
click at [195, 176] on h6 "NEXT" at bounding box center [193, 177] width 9 height 5
click at [299, 176] on button "Remove" at bounding box center [292, 176] width 22 height 9
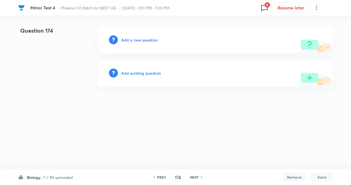
click at [195, 176] on h6 "NEXT" at bounding box center [194, 177] width 9 height 5
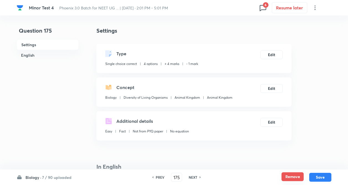
click at [287, 176] on button "Remove" at bounding box center [292, 176] width 22 height 9
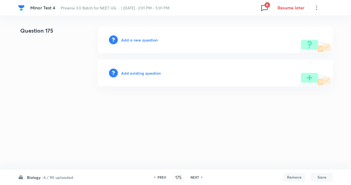
click at [195, 176] on h6 "NEXT" at bounding box center [194, 177] width 9 height 5
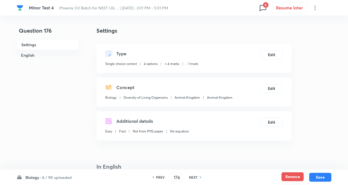
click at [292, 178] on button "Remove" at bounding box center [292, 176] width 22 height 9
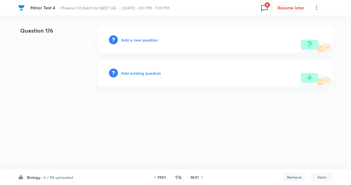
click at [196, 177] on h6 "NEXT" at bounding box center [194, 177] width 9 height 5
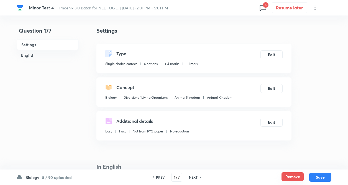
click at [288, 178] on button "Remove" at bounding box center [292, 176] width 22 height 9
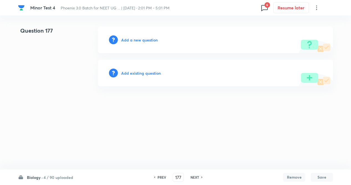
click at [201, 177] on icon at bounding box center [202, 177] width 2 height 3
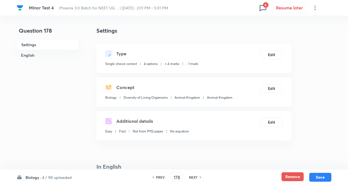
click at [292, 175] on button "Remove" at bounding box center [292, 176] width 22 height 9
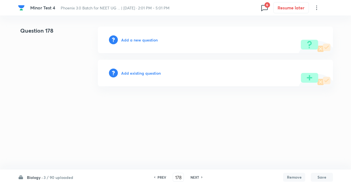
click at [196, 178] on h6 "NEXT" at bounding box center [194, 177] width 9 height 5
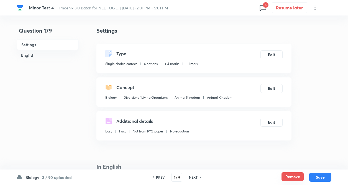
click at [290, 179] on button "Remove" at bounding box center [292, 176] width 22 height 9
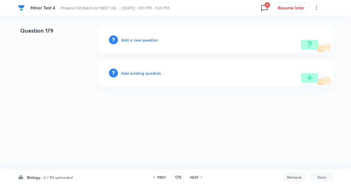
click at [196, 178] on h6 "NEXT" at bounding box center [194, 177] width 9 height 5
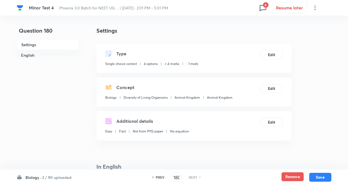
click at [292, 177] on button "Remove" at bounding box center [292, 176] width 22 height 9
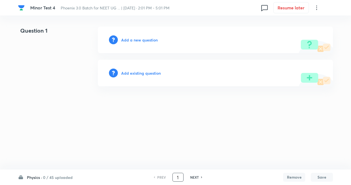
click at [182, 178] on input "1" at bounding box center [177, 178] width 11 height 10
